Goal: Task Accomplishment & Management: Use online tool/utility

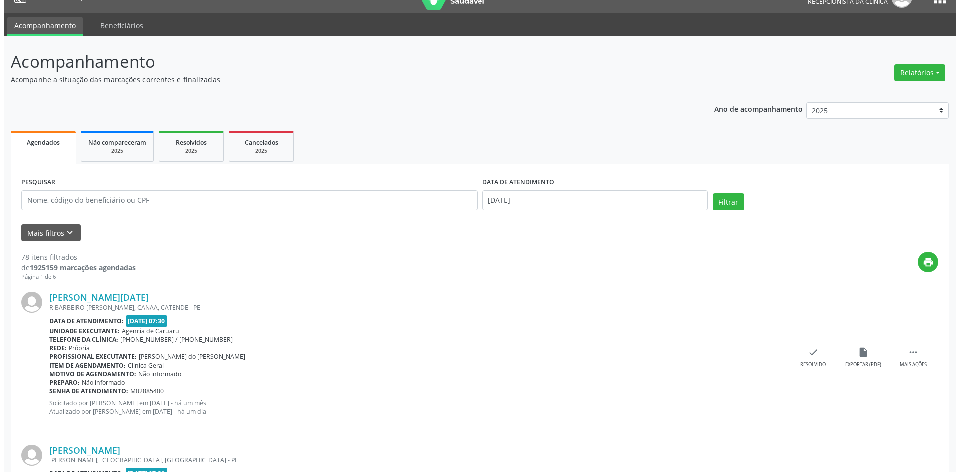
scroll to position [20, 0]
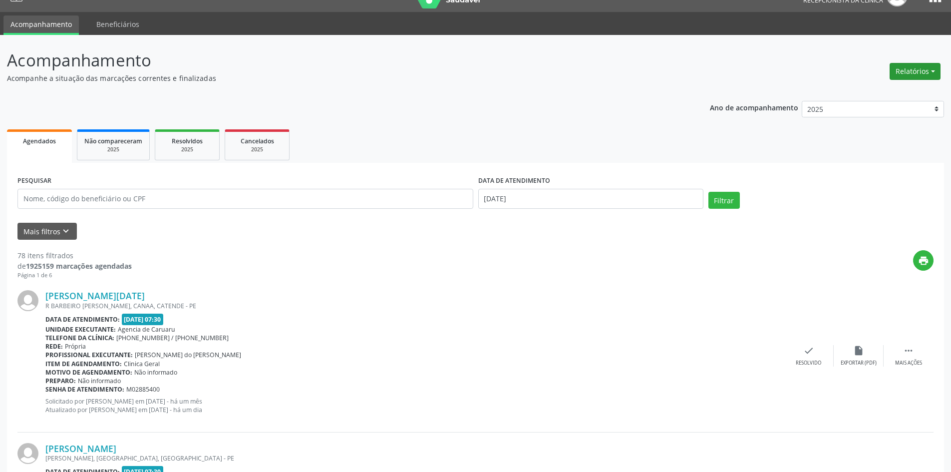
click at [901, 73] on button "Relatórios" at bounding box center [915, 71] width 51 height 17
click at [864, 93] on link "Agendamentos" at bounding box center [887, 93] width 107 height 14
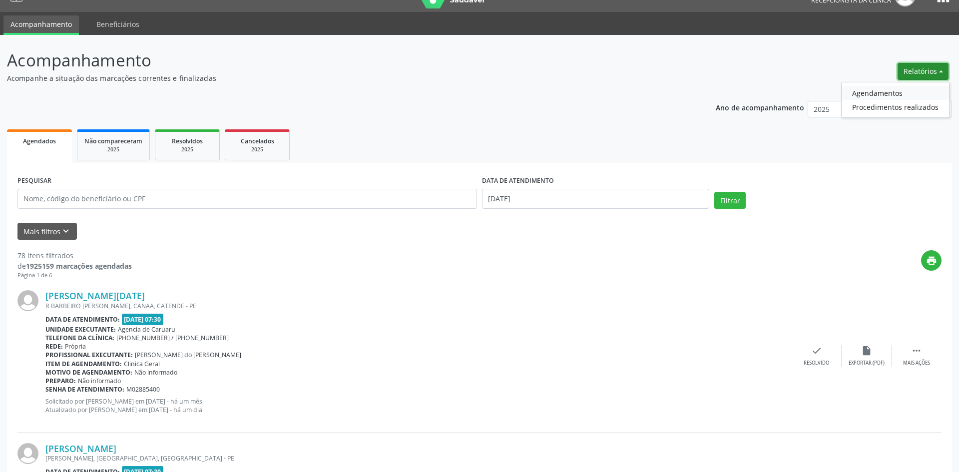
select select "8"
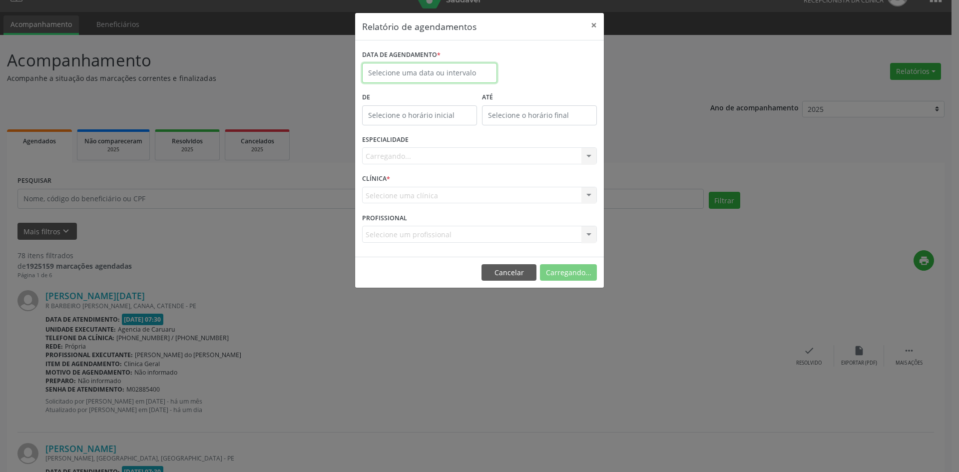
click at [441, 72] on input "text" at bounding box center [429, 73] width 135 height 20
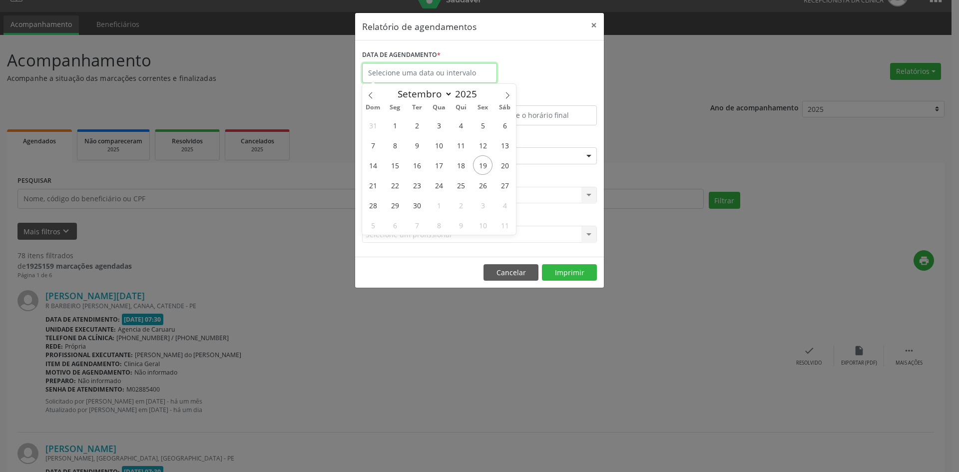
click at [441, 72] on input "text" at bounding box center [429, 73] width 135 height 20
click at [420, 200] on span "30" at bounding box center [416, 204] width 19 height 19
type input "[DATE]"
click at [420, 200] on span "30" at bounding box center [416, 204] width 19 height 19
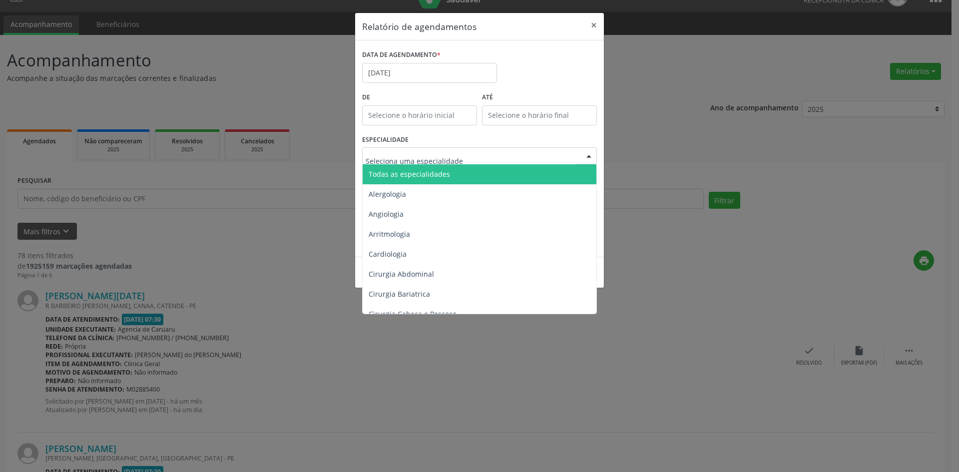
click at [398, 163] on div at bounding box center [479, 155] width 235 height 17
click at [399, 176] on span "Todas as especialidades" at bounding box center [408, 173] width 81 height 9
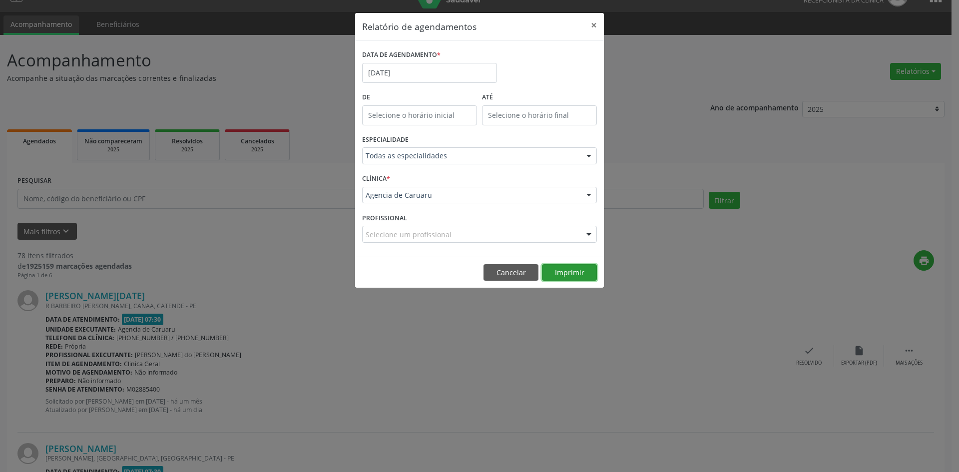
click at [573, 274] on button "Imprimir" at bounding box center [569, 272] width 55 height 17
